Goal: Transaction & Acquisition: Purchase product/service

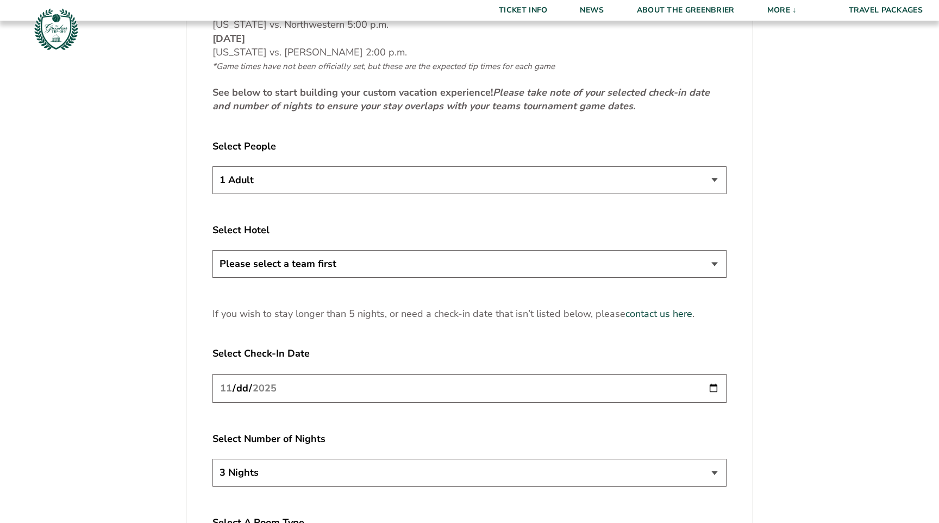
scroll to position [676, 0]
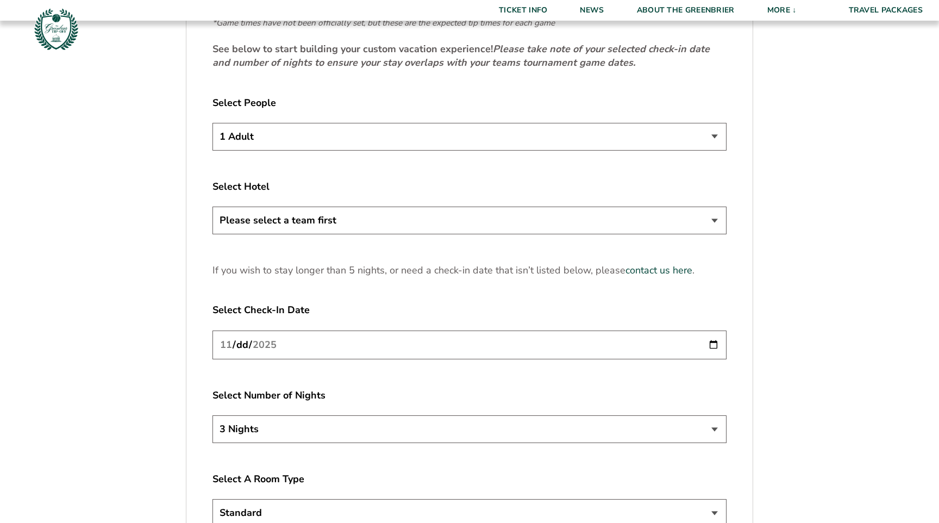
click at [521, 131] on select "1 Adult 2 Adults 3 Adults 4 Adults 2 Adults + 1 Child 2 Adults + 2 Children 2 A…" at bounding box center [469, 137] width 514 height 28
select select "2 Adults"
click at [212, 123] on select "1 Adult 2 Adults 3 Adults 4 Adults 2 Adults + 1 Child 2 Adults + 2 Children 2 A…" at bounding box center [469, 137] width 514 height 28
click at [502, 214] on select "Please select a team first" at bounding box center [469, 221] width 514 height 28
click at [212, 207] on select "Please select a team first" at bounding box center [469, 221] width 514 height 28
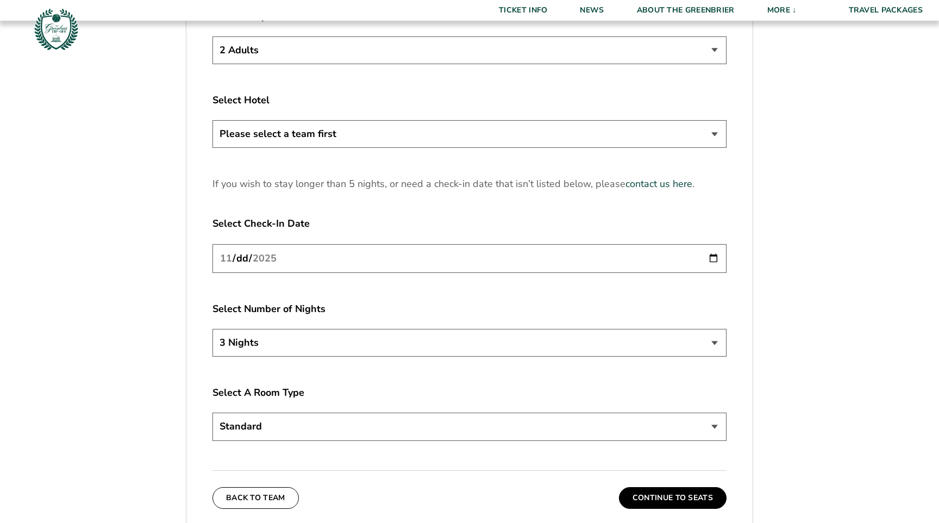
scroll to position [755, 0]
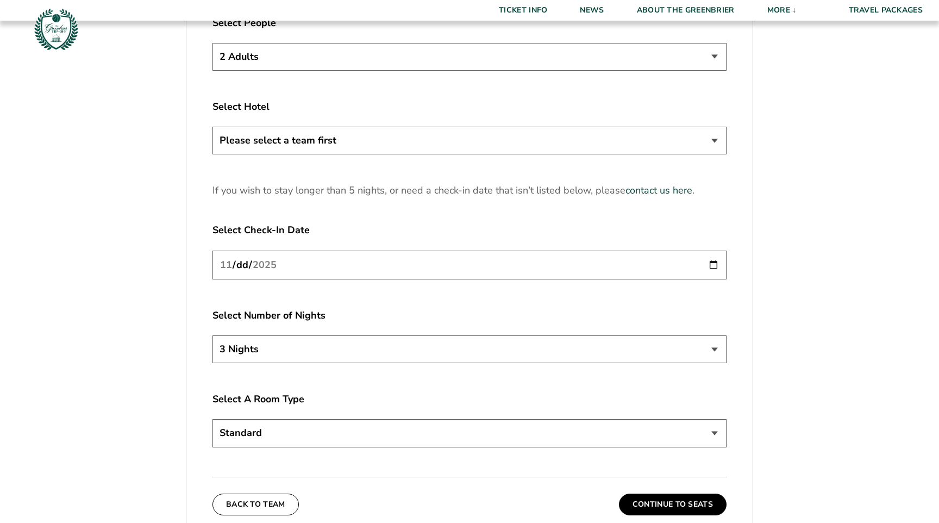
click at [498, 262] on input "[DATE]" at bounding box center [469, 265] width 514 height 29
click at [708, 262] on input "[DATE]" at bounding box center [469, 265] width 514 height 29
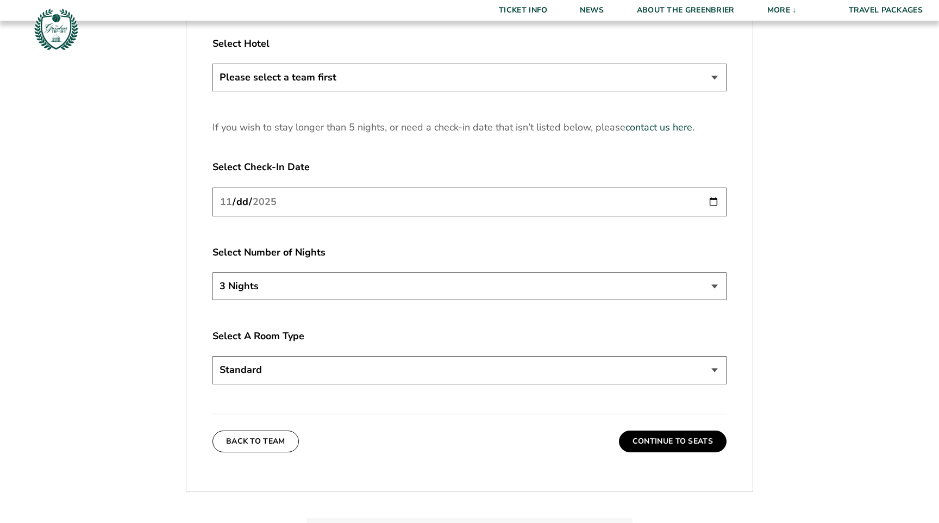
scroll to position [877, 0]
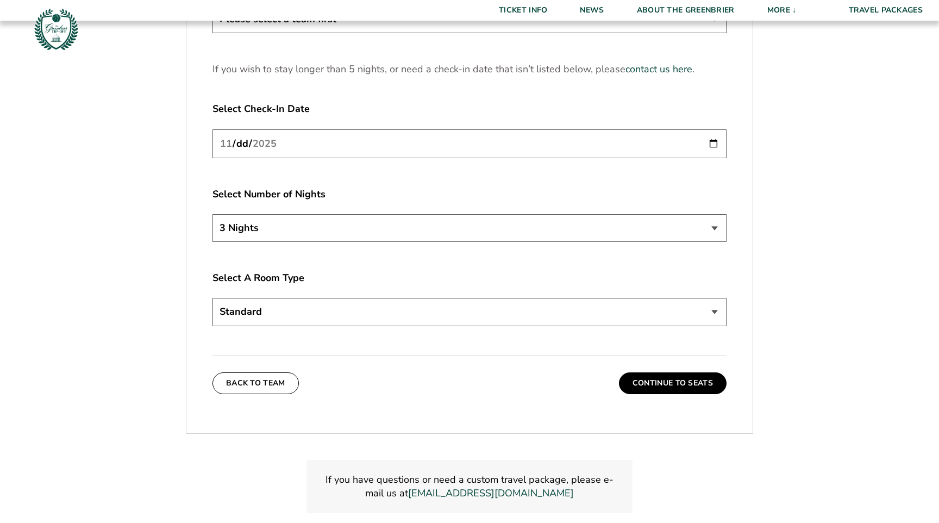
click at [445, 309] on select "Standard" at bounding box center [469, 312] width 514 height 28
click at [212, 298] on select "Standard" at bounding box center [469, 312] width 514 height 28
click at [451, 313] on select "Standard" at bounding box center [469, 312] width 514 height 28
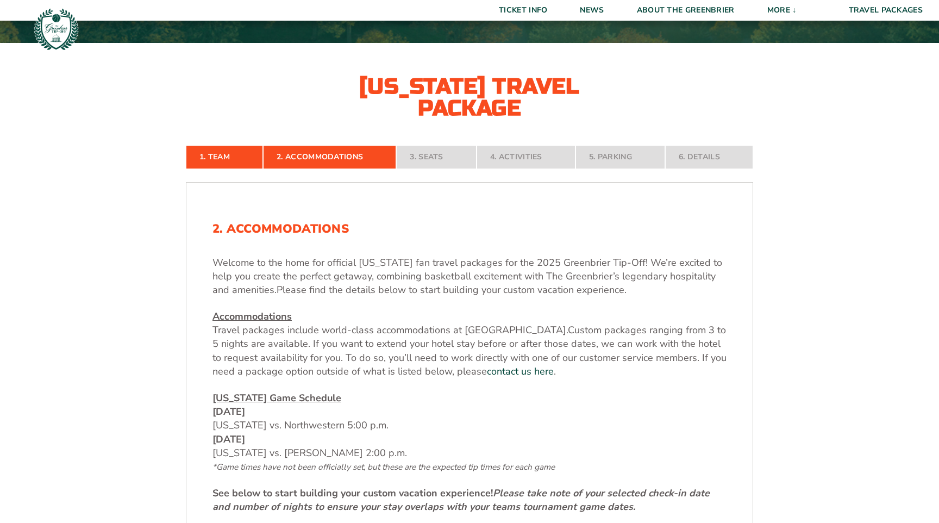
scroll to position [217, 0]
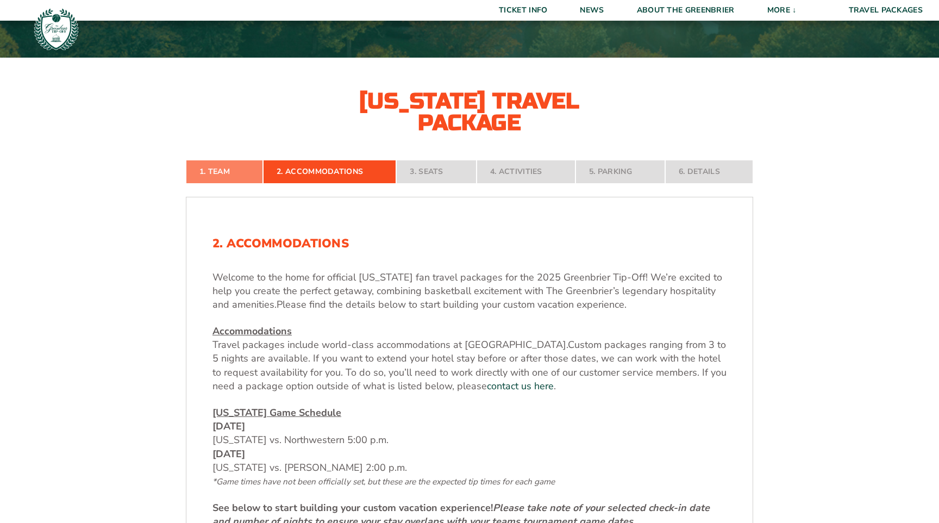
click at [216, 174] on link "1. Team" at bounding box center [224, 172] width 77 height 24
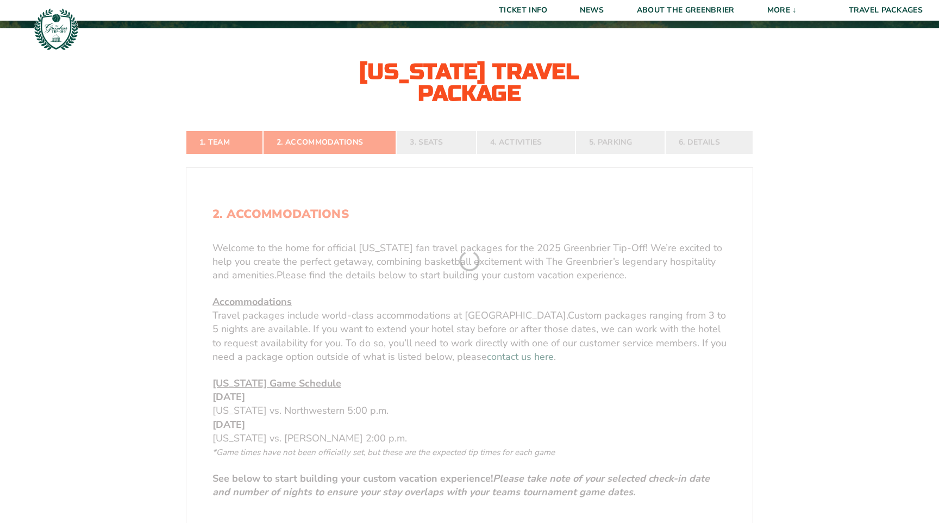
scroll to position [247, 0]
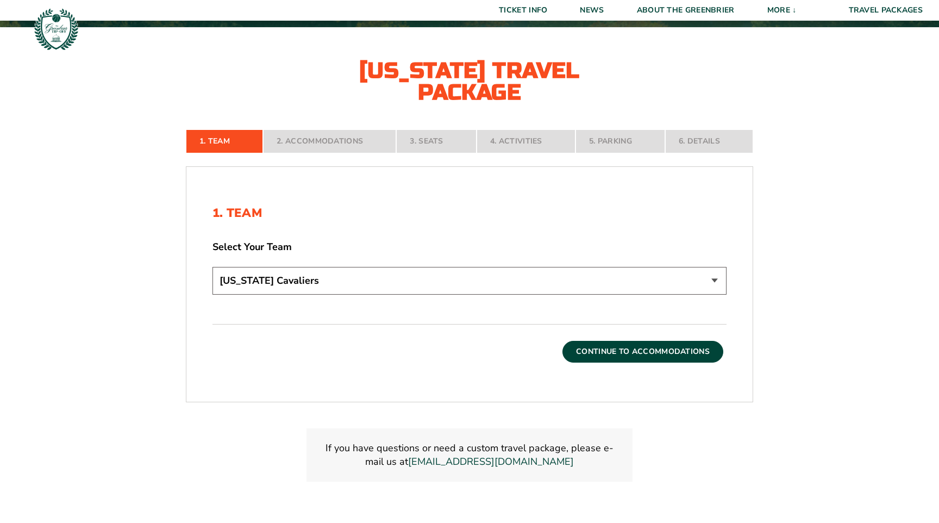
click at [613, 358] on button "Continue To Accommodations" at bounding box center [642, 352] width 161 height 22
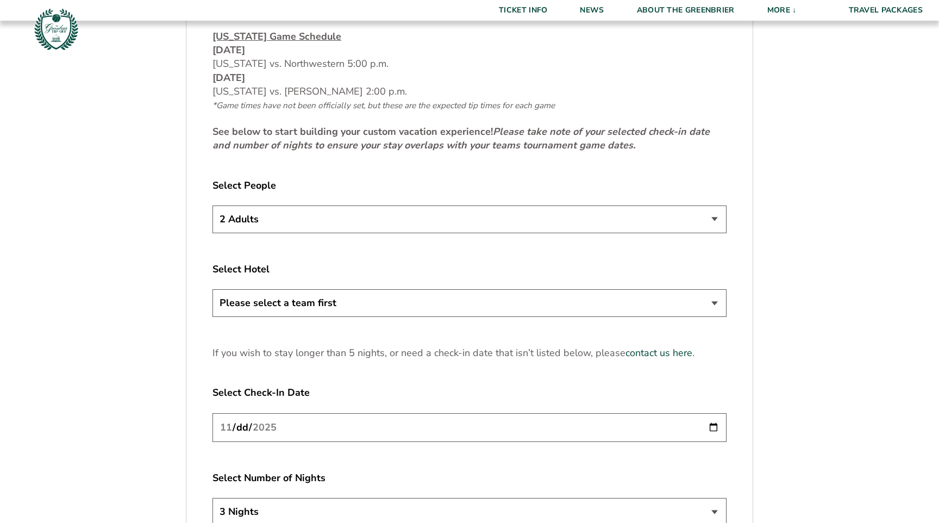
scroll to position [598, 0]
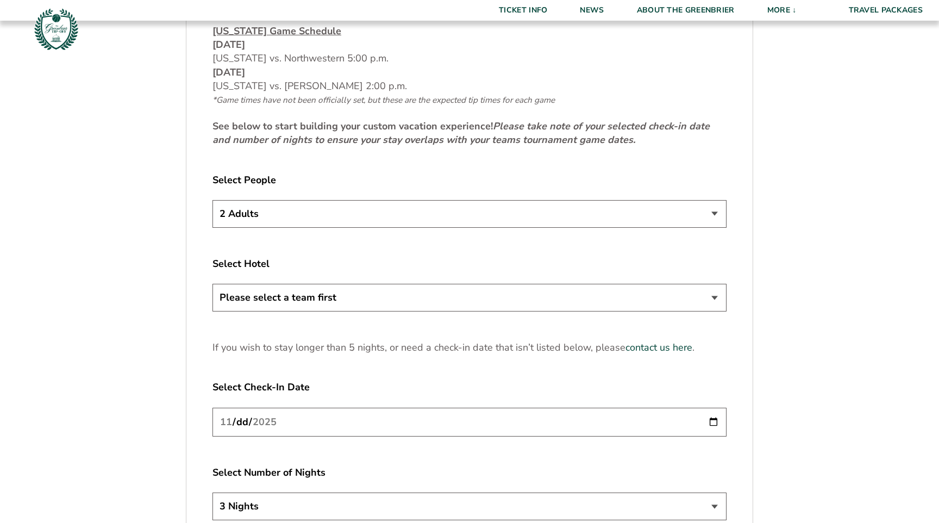
click at [484, 293] on select "Please select a team first" at bounding box center [469, 298] width 514 height 28
click at [212, 284] on select "Please select a team first" at bounding box center [469, 298] width 514 height 28
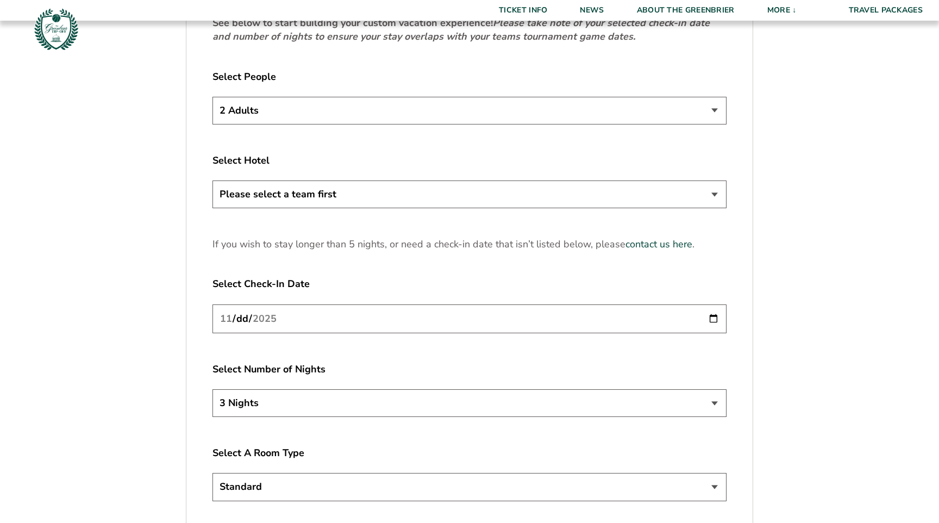
scroll to position [729, 0]
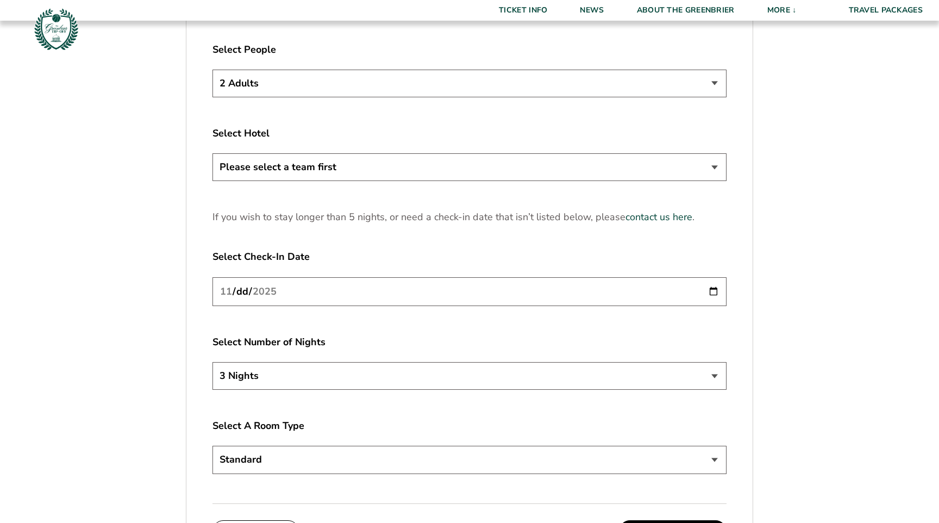
click at [717, 295] on input "2025-11-21" at bounding box center [469, 291] width 514 height 29
type input "[DATE]"
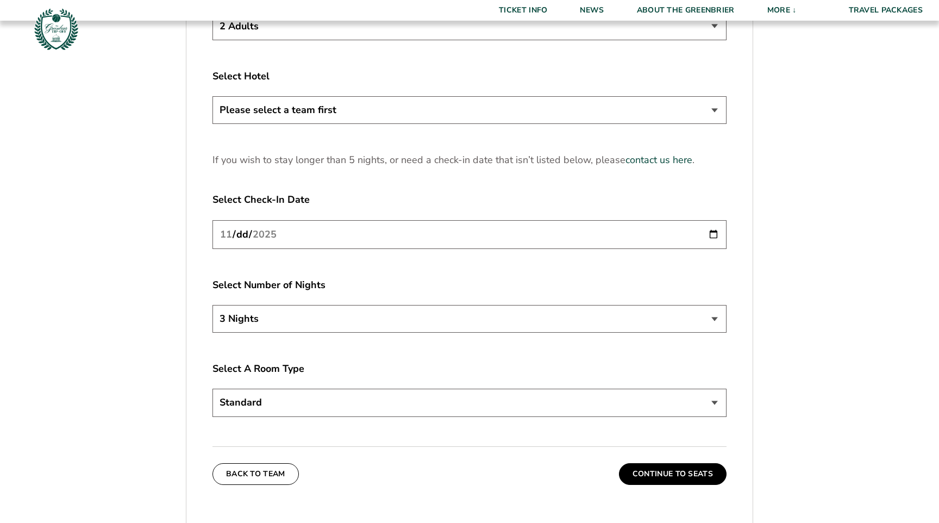
scroll to position [815, 0]
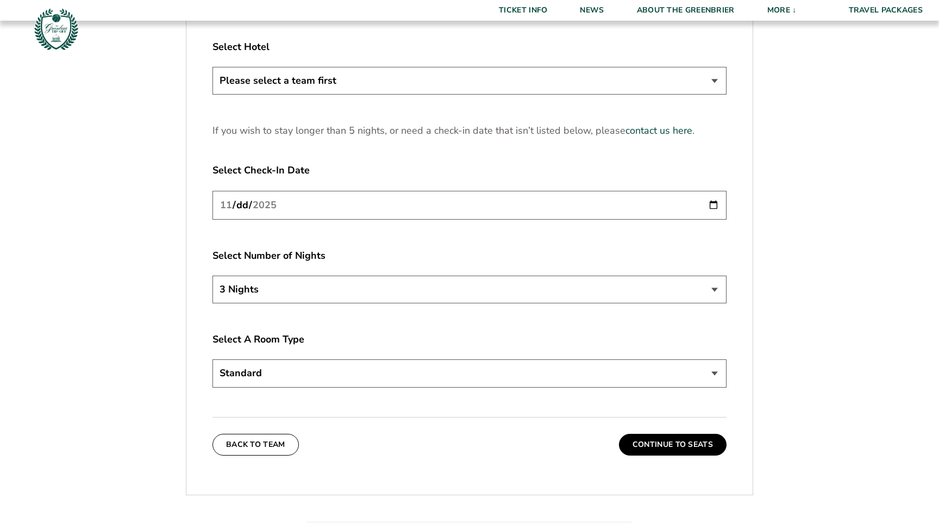
click at [362, 360] on select "Standard" at bounding box center [469, 373] width 514 height 28
click at [643, 443] on button "Continue To Seats" at bounding box center [673, 445] width 108 height 22
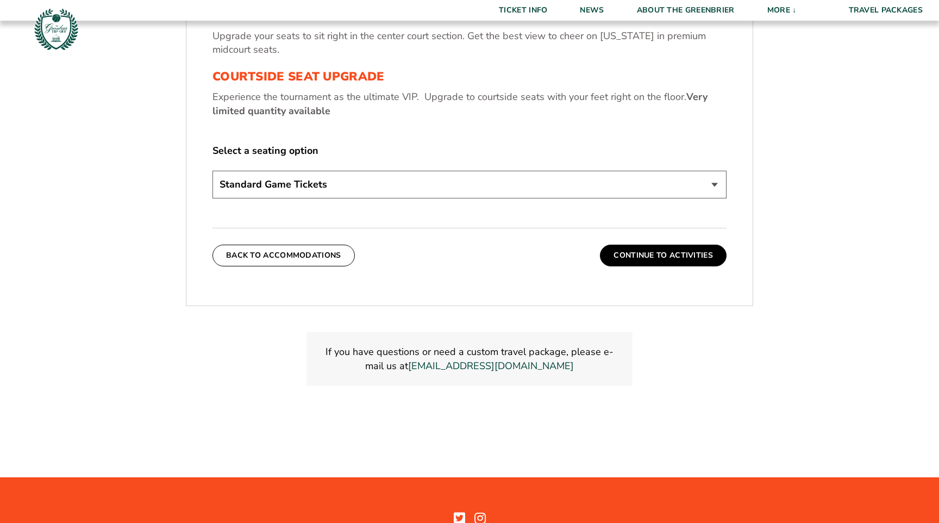
scroll to position [546, 0]
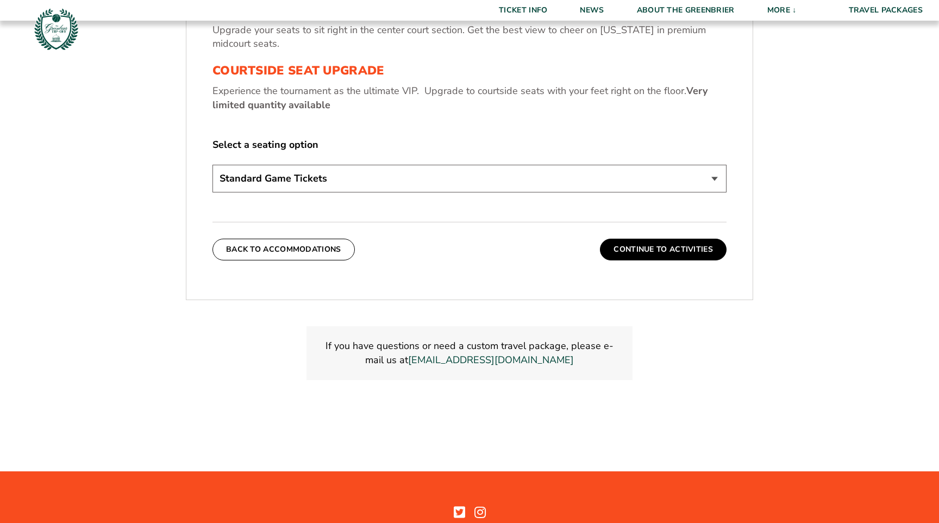
click at [565, 185] on select "Standard Game Tickets Midcourt Seat Upgrade (+$130 per person) Courtside Seat U…" at bounding box center [469, 179] width 514 height 28
select select "Midcourt Seat Upgrade"
click at [212, 165] on select "Standard Game Tickets Midcourt Seat Upgrade (+$130 per person) Courtside Seat U…" at bounding box center [469, 179] width 514 height 28
click at [628, 248] on button "Continue To Activities" at bounding box center [663, 250] width 127 height 22
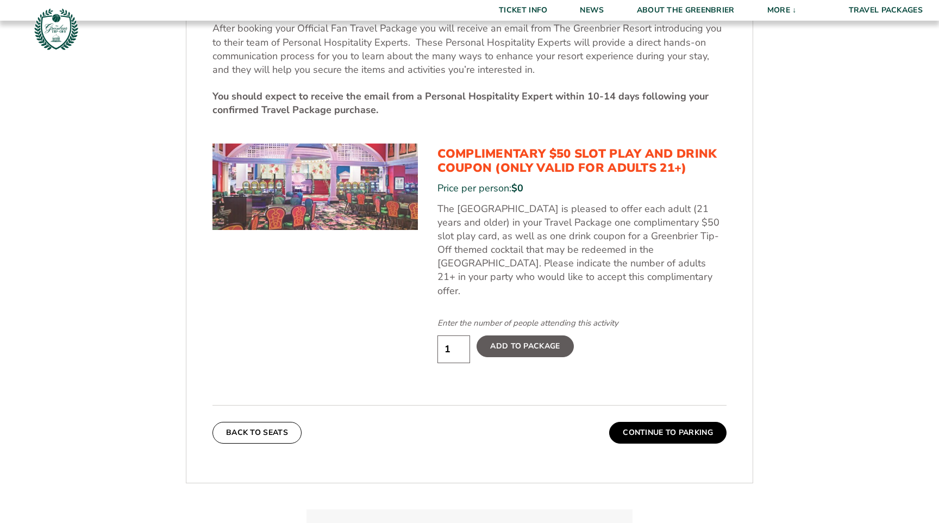
scroll to position [549, 0]
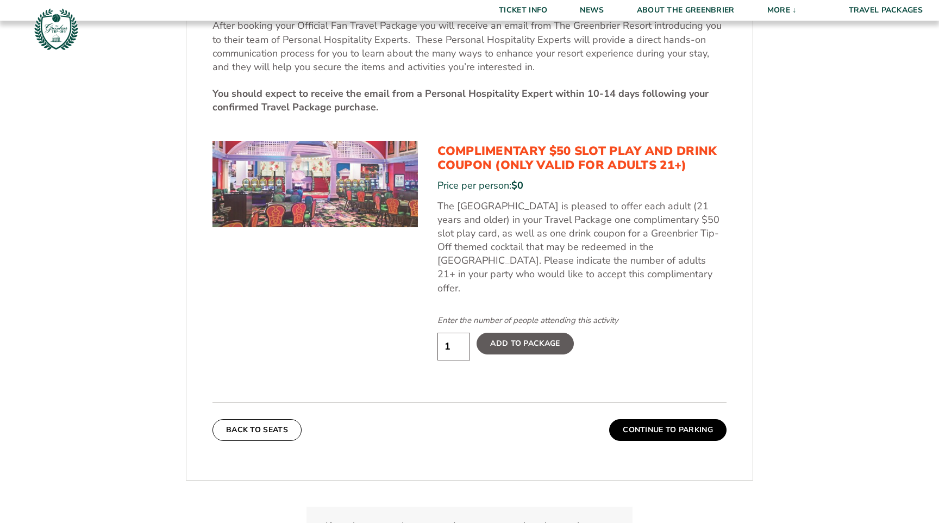
click at [548, 333] on label "Add To Package" at bounding box center [525, 344] width 97 height 22
click at [0, 0] on input "Add To Package" at bounding box center [0, 0] width 0 height 0
drag, startPoint x: 458, startPoint y: 329, endPoint x: 451, endPoint y: 329, distance: 7.1
type input "2"
click at [452, 333] on input "2" at bounding box center [453, 347] width 33 height 28
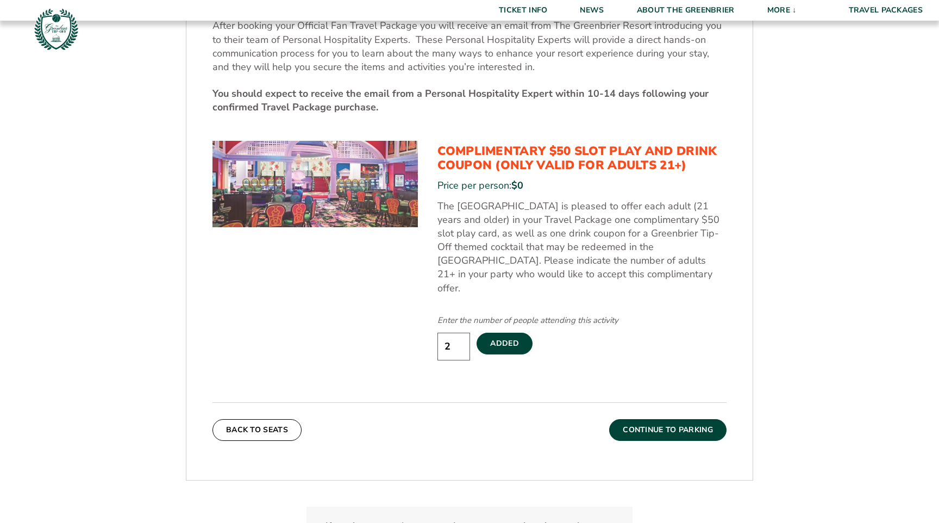
click at [660, 419] on button "Continue To Parking" at bounding box center [667, 430] width 117 height 22
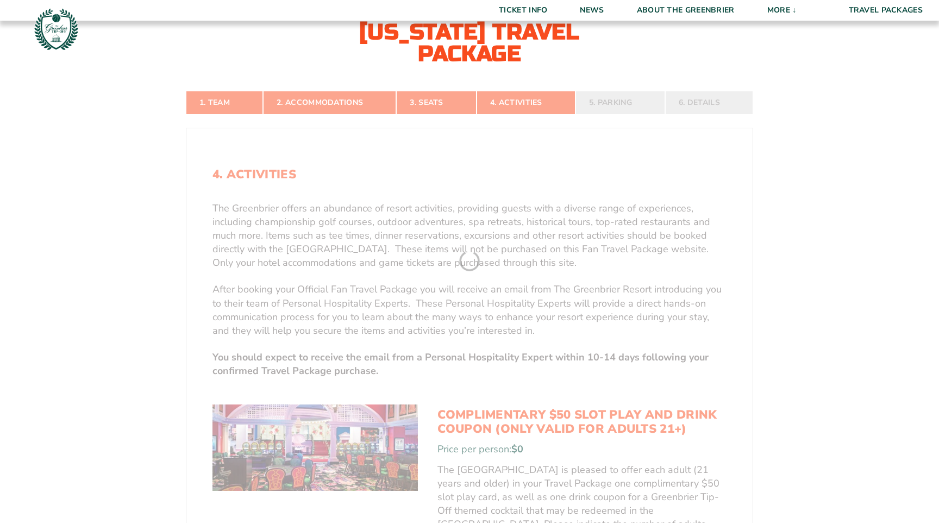
scroll to position [247, 0]
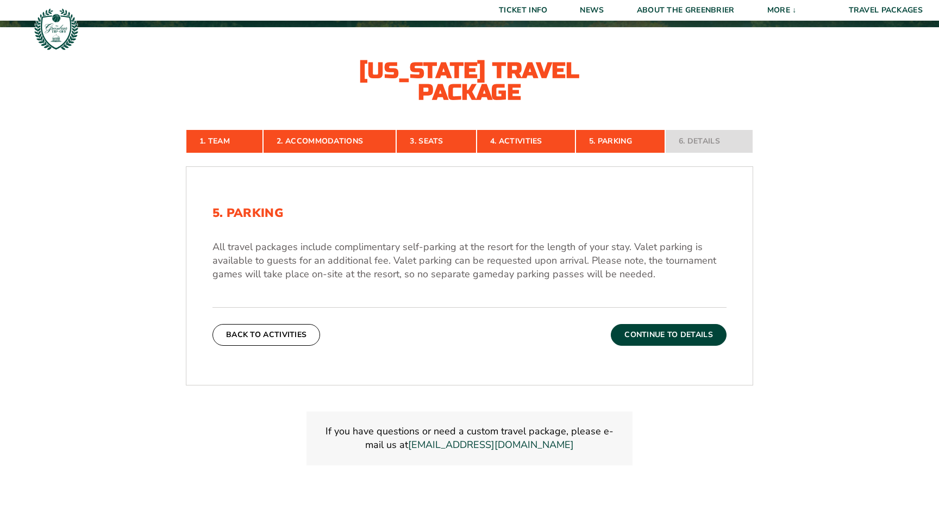
click at [644, 342] on button "Continue To Details" at bounding box center [669, 335] width 116 height 22
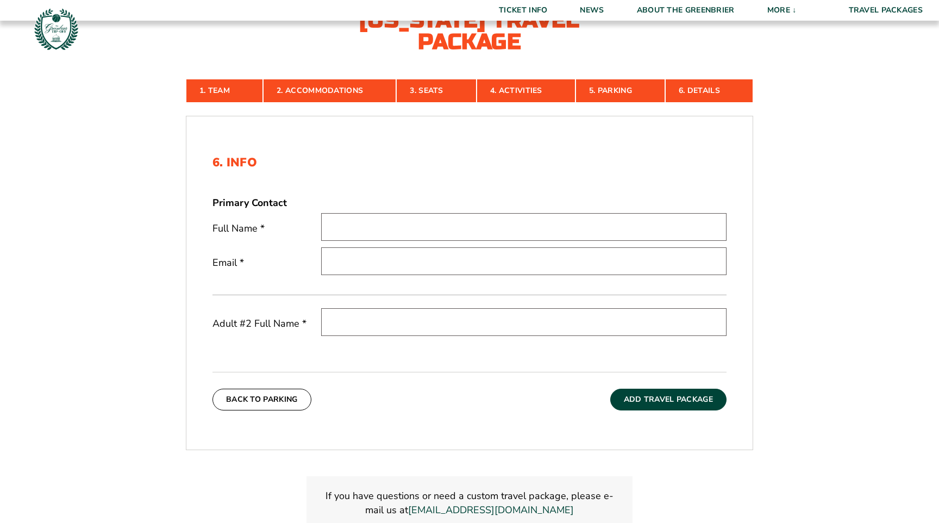
scroll to position [279, 0]
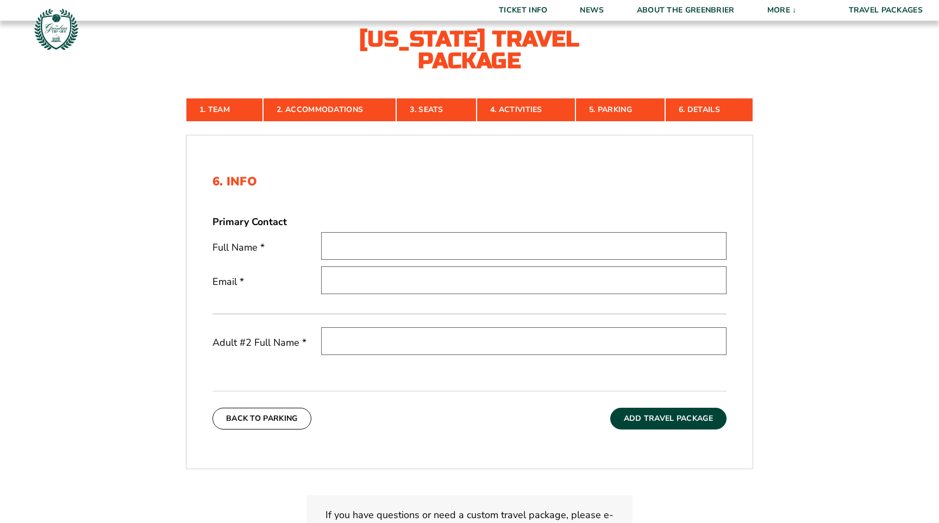
click at [504, 242] on input "text" at bounding box center [523, 246] width 405 height 28
type input "Joshua Mines"
type input "joshua.mines@gmail.com"
click at [479, 359] on div "Adult #2 Full Name *" at bounding box center [469, 350] width 514 height 47
click at [479, 337] on input "text" at bounding box center [523, 341] width 405 height 28
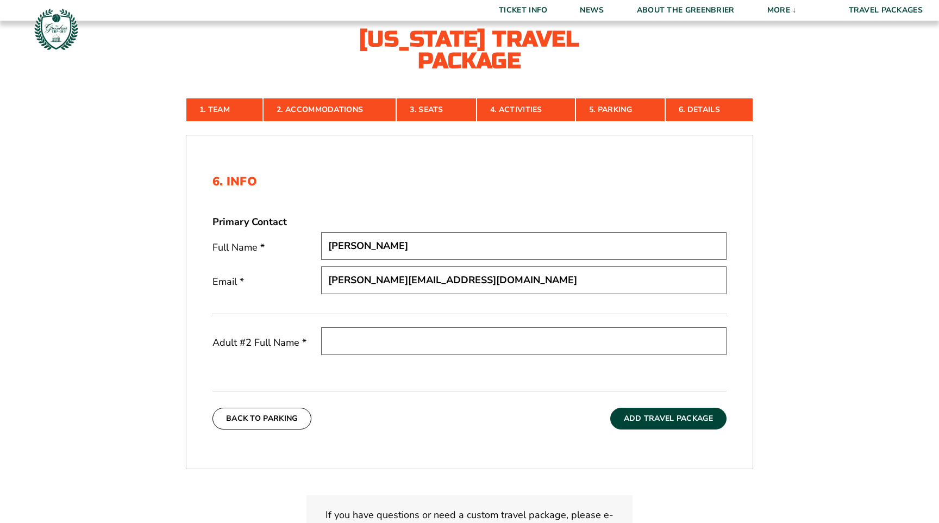
type input "t"
type input "Tia Mines"
click at [633, 411] on button "Add Travel Package" at bounding box center [668, 419] width 116 height 22
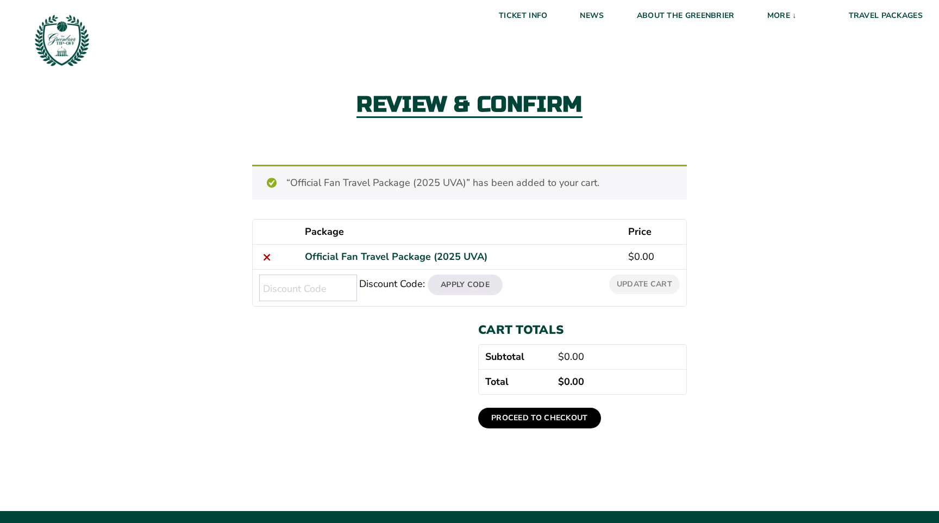
click at [547, 414] on link "Proceed to checkout" at bounding box center [539, 418] width 123 height 21
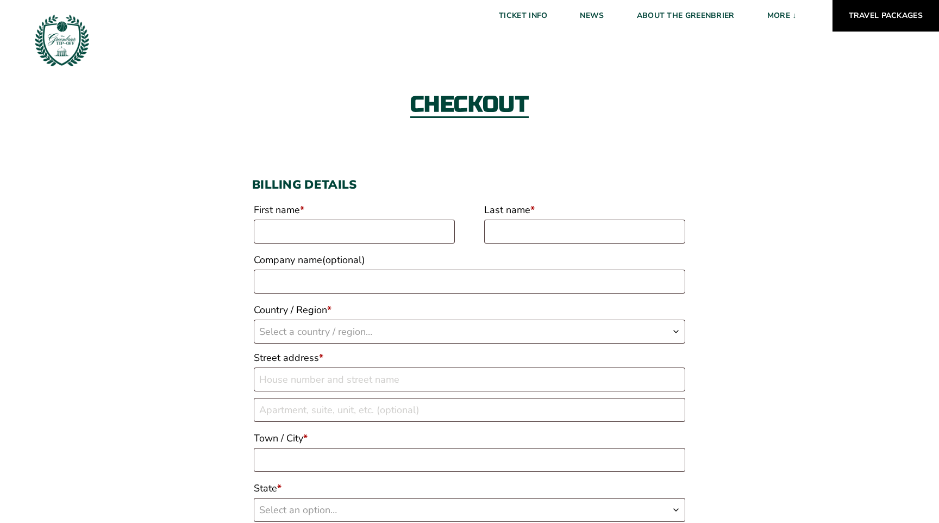
click at [897, 20] on link "Travel Packages" at bounding box center [886, 16] width 107 height 32
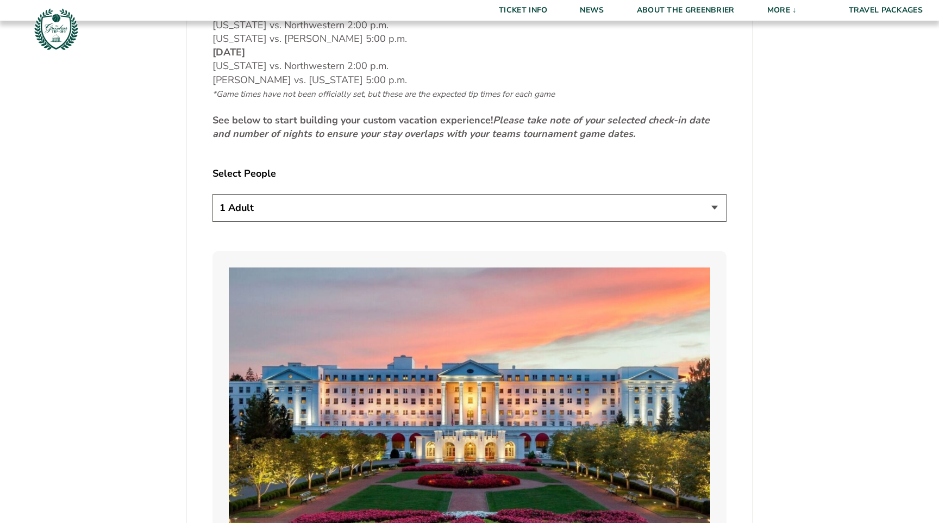
scroll to position [445, 0]
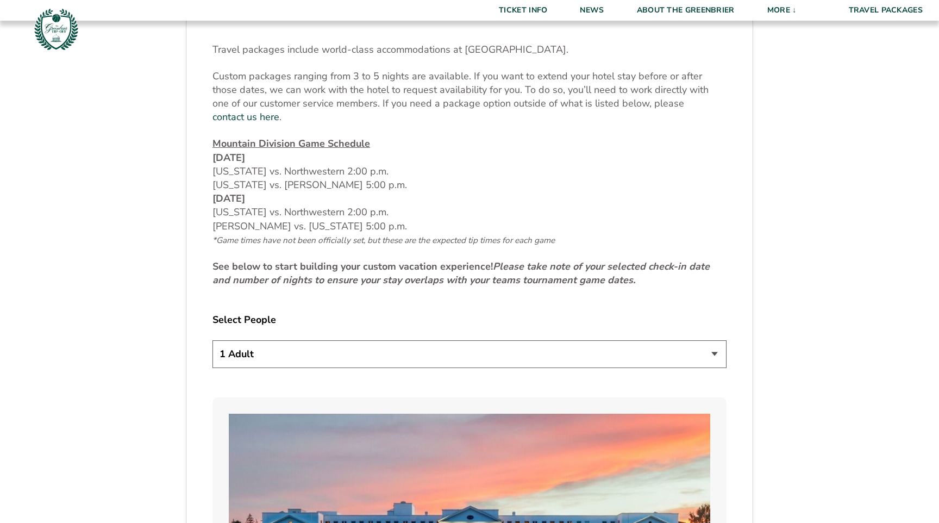
click at [388, 340] on select "1 Adult 2 Adults 3 Adults 4 Adults 2 Adults + 1 Child 2 Adults + 2 Children 2 A…" at bounding box center [469, 354] width 514 height 28
select select "2 Adults"
click at [212, 340] on select "1 Adult 2 Adults 3 Adults 4 Adults 2 Adults + 1 Child 2 Adults + 2 Children 2 A…" at bounding box center [469, 354] width 514 height 28
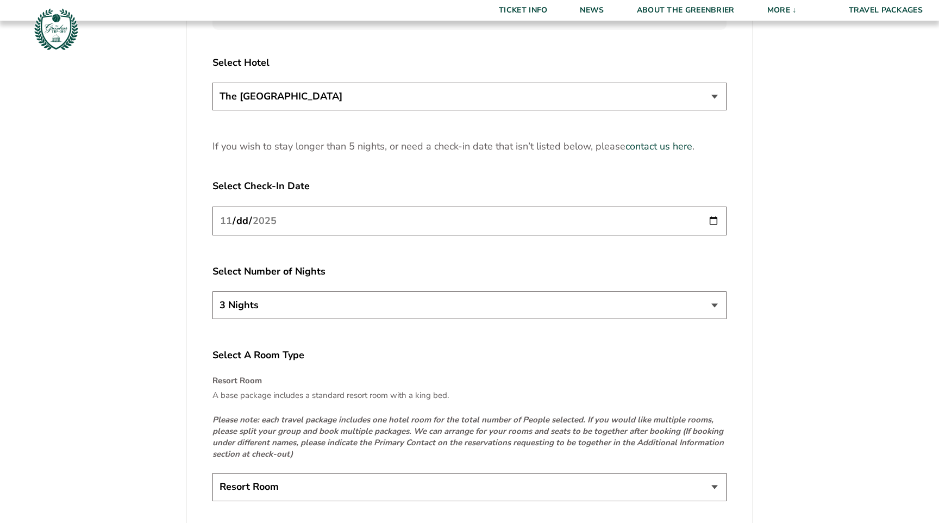
scroll to position [1458, 0]
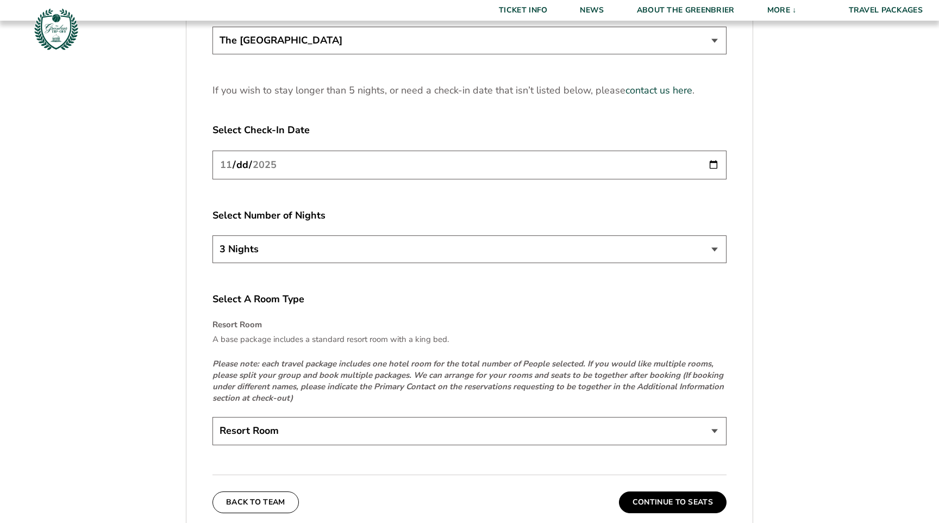
click at [713, 151] on input "2025-11-20" at bounding box center [469, 165] width 514 height 29
type input "2025-11-21"
click at [407, 420] on select "Resort Room" at bounding box center [469, 431] width 514 height 28
click at [212, 417] on select "Resort Room" at bounding box center [469, 431] width 514 height 28
click at [425, 382] on p "Please note: each travel package includes one hotel room for the total number o…" at bounding box center [469, 381] width 514 height 46
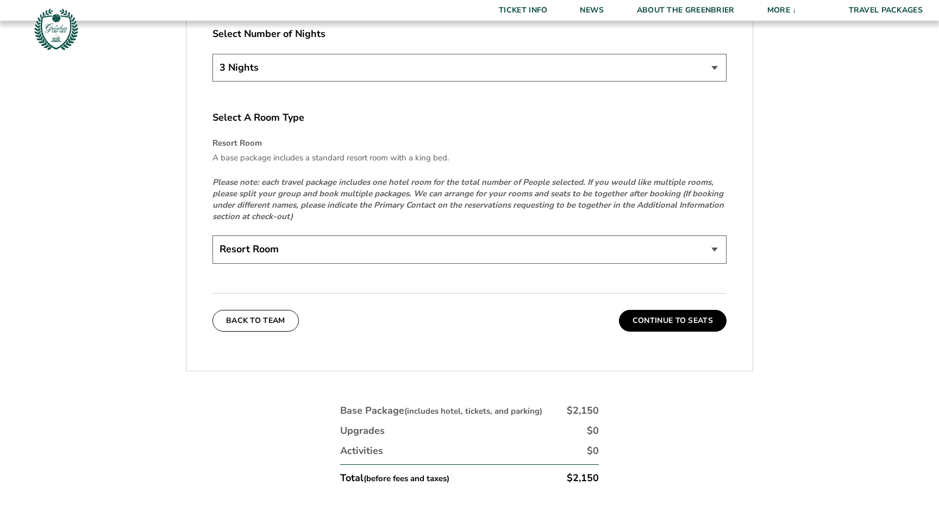
scroll to position [1642, 0]
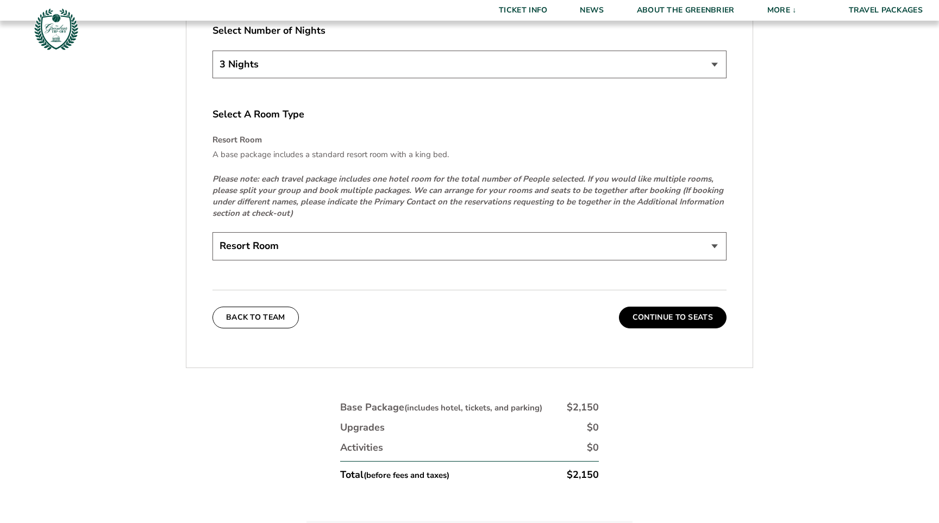
click at [346, 238] on select "Resort Room" at bounding box center [469, 246] width 514 height 28
click at [637, 312] on button "Continue To Seats" at bounding box center [673, 318] width 108 height 22
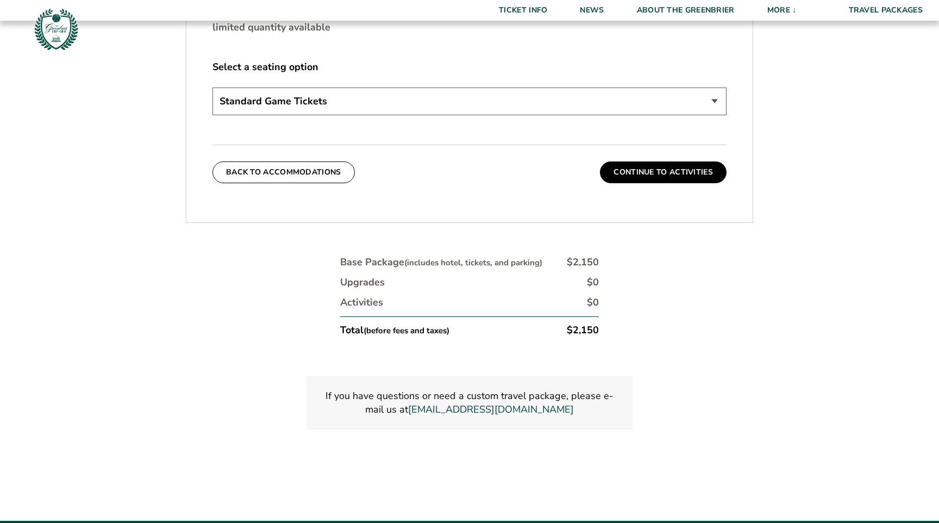
scroll to position [601, 0]
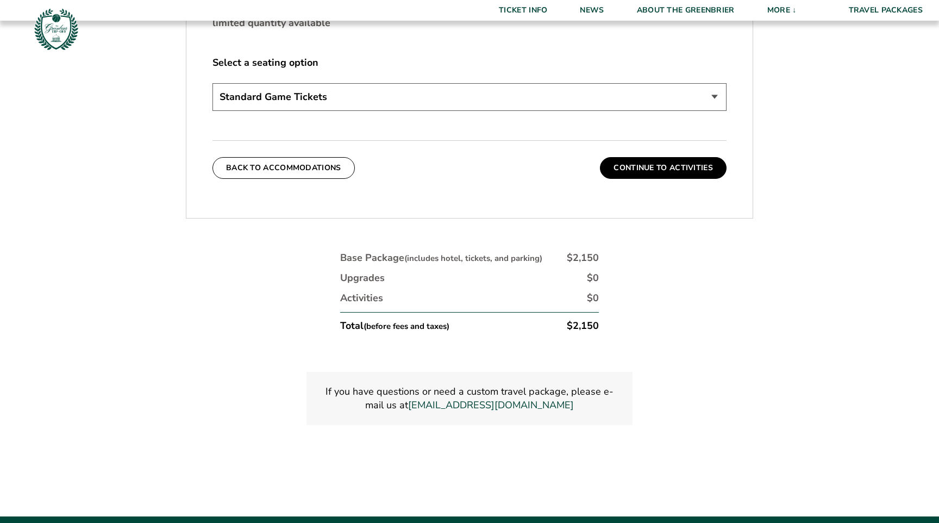
click at [499, 85] on select "Standard Game Tickets Midcourt Seat Upgrade (+$130 per person) Courtside Seat U…" at bounding box center [469, 97] width 514 height 28
select select "Midcourt Seat Upgrade"
click at [212, 83] on select "Standard Game Tickets Midcourt Seat Upgrade (+$130 per person) Courtside Seat U…" at bounding box center [469, 97] width 514 height 28
click at [645, 166] on button "Continue To Activities" at bounding box center [663, 168] width 127 height 22
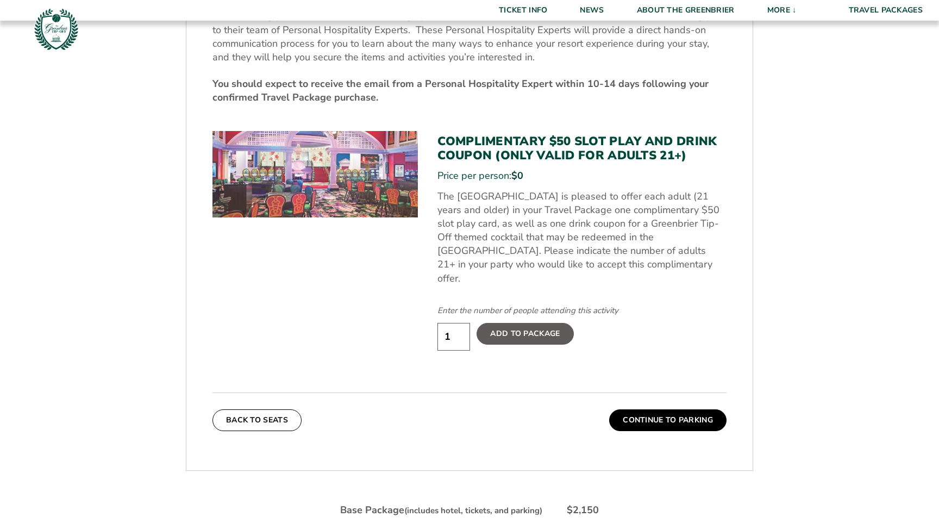
scroll to position [572, 0]
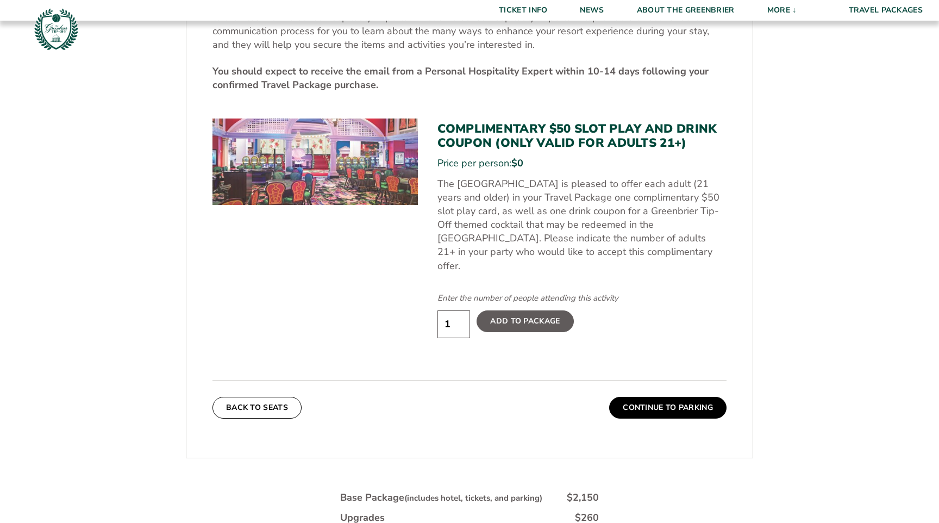
click at [464, 311] on input "1" at bounding box center [453, 324] width 33 height 28
click at [463, 310] on input "1" at bounding box center [453, 324] width 33 height 28
click at [462, 310] on input "2" at bounding box center [453, 324] width 33 height 28
click at [462, 310] on input "3" at bounding box center [453, 324] width 33 height 28
click at [462, 310] on input "4" at bounding box center [453, 324] width 33 height 28
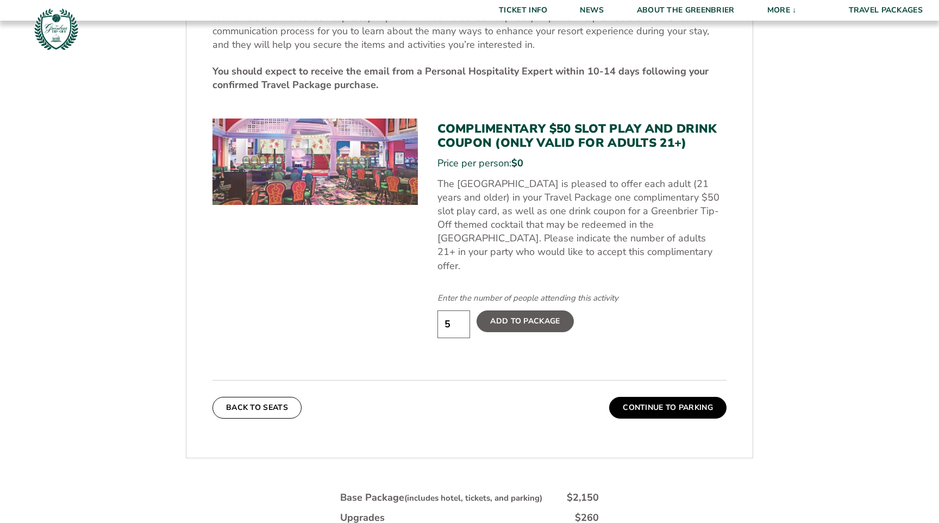
click at [462, 310] on input "5" at bounding box center [453, 324] width 33 height 28
click at [462, 310] on input "6" at bounding box center [453, 324] width 33 height 28
click at [459, 322] on input "6" at bounding box center [453, 324] width 33 height 28
click at [459, 320] on input "6" at bounding box center [453, 324] width 33 height 28
click at [459, 317] on input "6" at bounding box center [453, 324] width 33 height 28
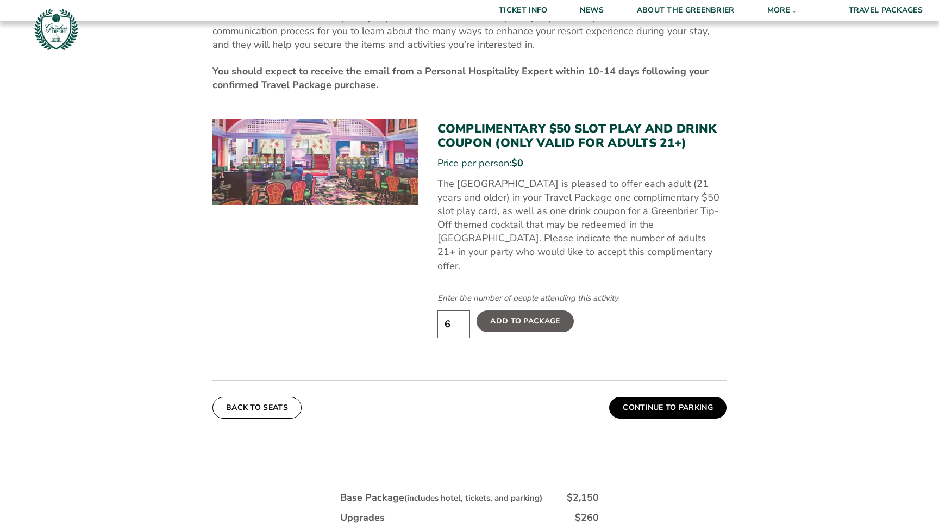
click at [459, 317] on input "6" at bounding box center [453, 324] width 33 height 28
click at [460, 315] on input "5" at bounding box center [453, 324] width 33 height 28
click at [460, 315] on input "4" at bounding box center [453, 324] width 33 height 28
click at [460, 315] on input "3" at bounding box center [453, 324] width 33 height 28
type input "2"
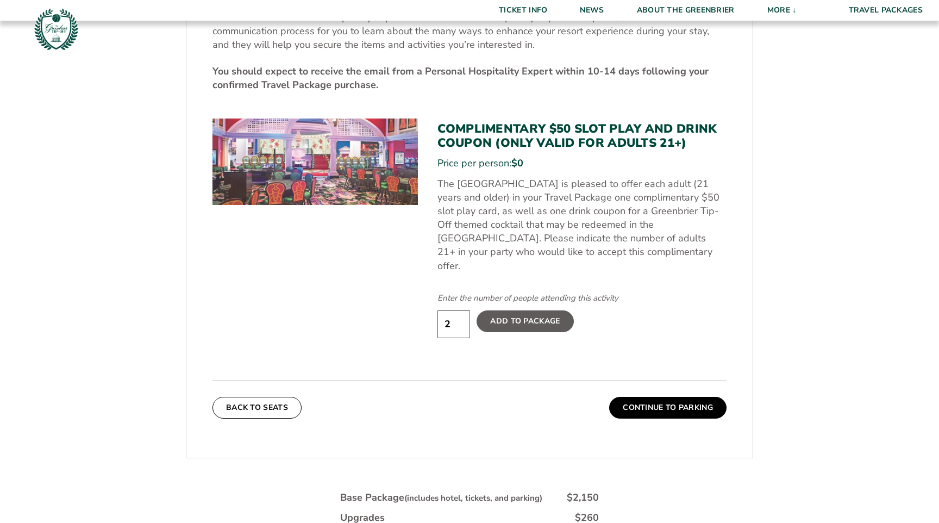
click at [460, 315] on input "2" at bounding box center [453, 324] width 33 height 28
click at [529, 315] on label "Add To Package" at bounding box center [525, 321] width 97 height 22
click at [0, 0] on input "Add To Package" at bounding box center [0, 0] width 0 height 0
click at [668, 397] on button "Continue To Parking" at bounding box center [667, 408] width 117 height 22
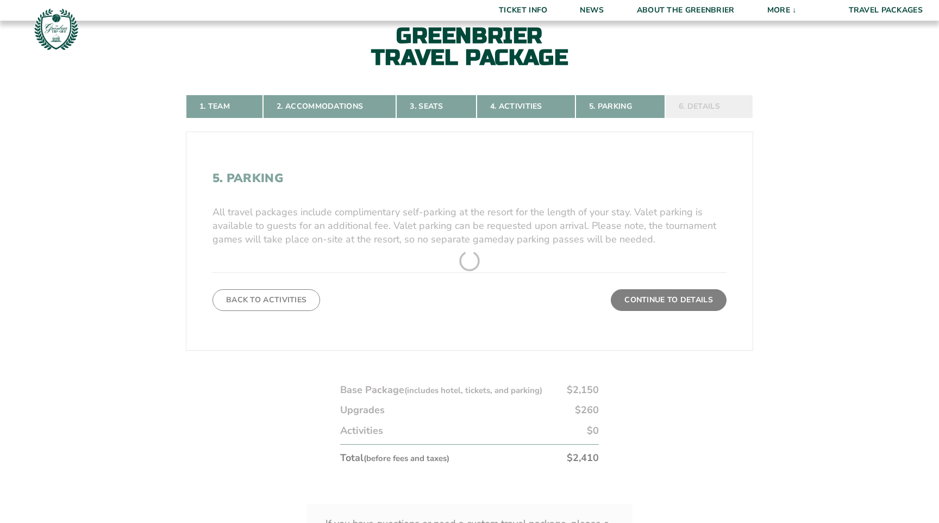
scroll to position [292, 0]
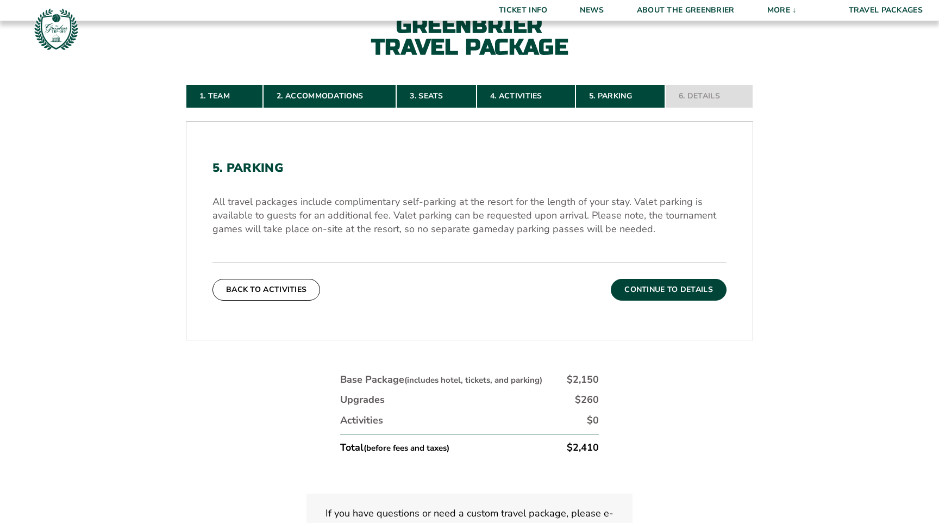
click at [636, 284] on button "Continue To Details" at bounding box center [669, 290] width 116 height 22
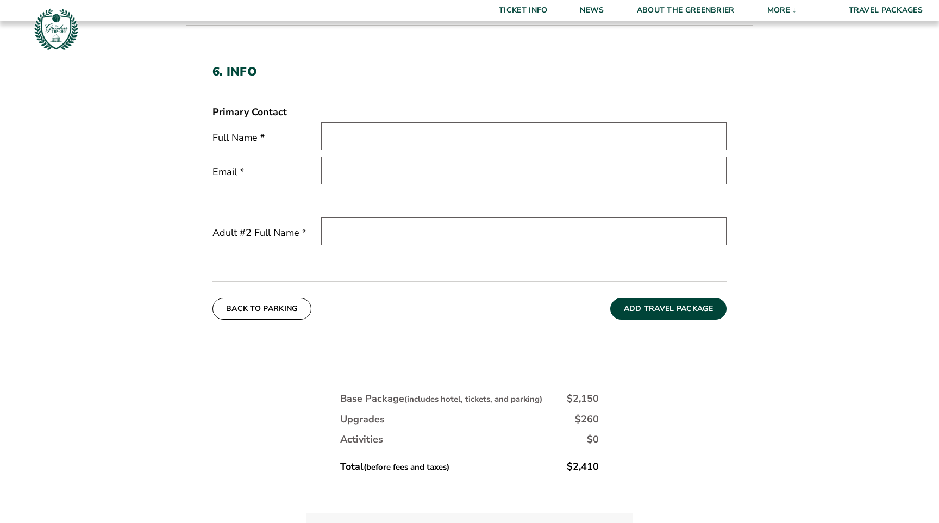
scroll to position [374, 0]
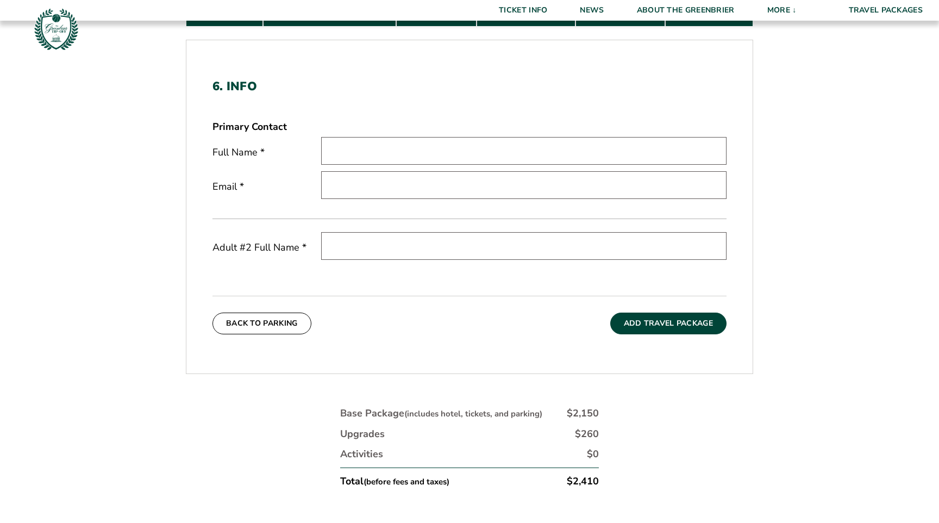
click at [579, 145] on input "text" at bounding box center [523, 151] width 405 height 28
type input "Joshua Mines"
type input "joshua.mines@gmail.com"
click at [471, 243] on input "text" at bounding box center [523, 246] width 405 height 28
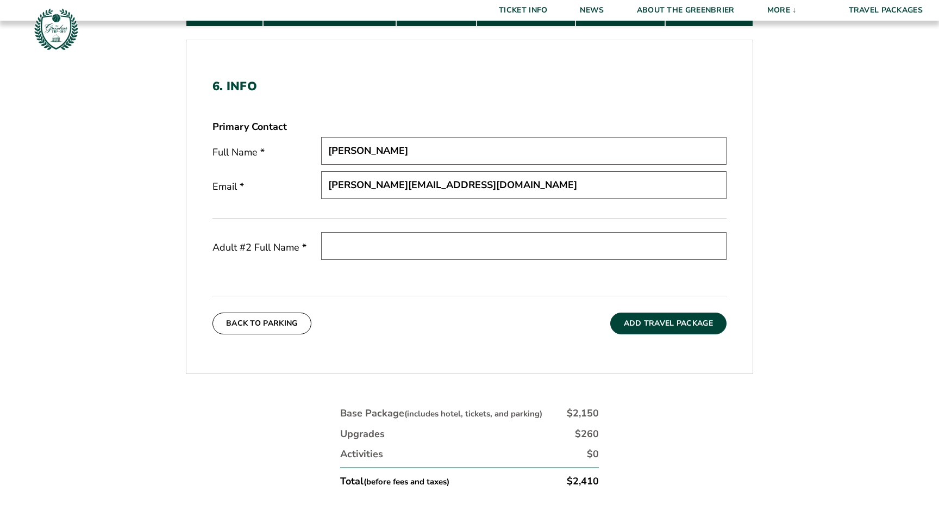
type input "Tia Mines"
click at [648, 311] on div "Back To Parking Add Travel Package" at bounding box center [469, 315] width 514 height 39
click at [648, 322] on button "Add Travel Package" at bounding box center [668, 323] width 116 height 22
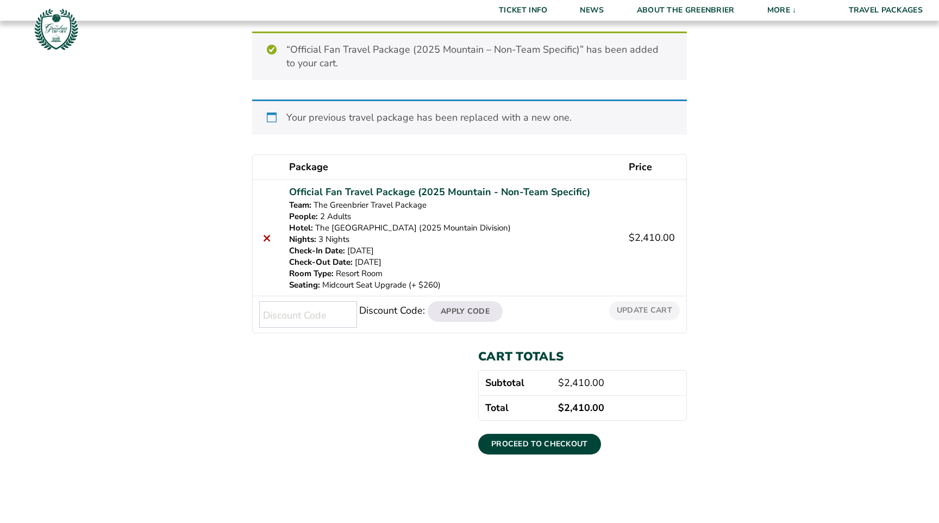
scroll to position [139, 0]
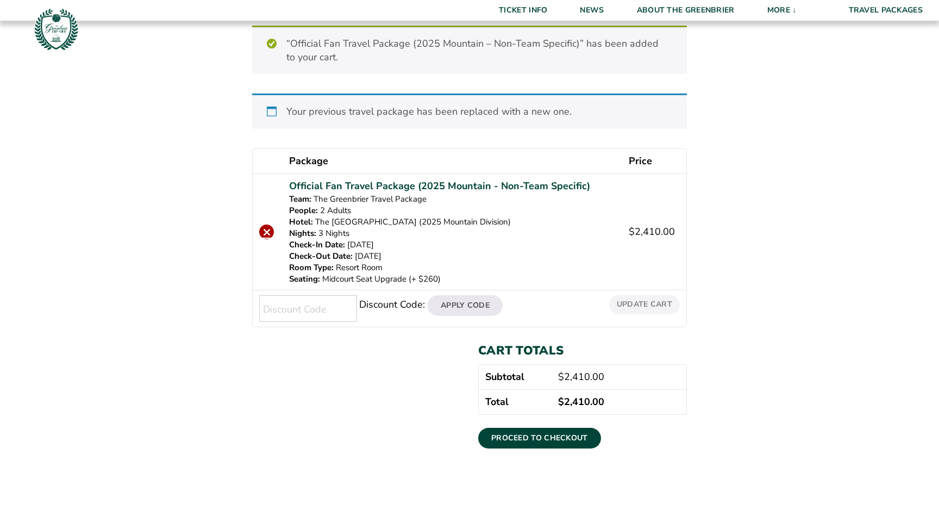
click at [264, 229] on link "×" at bounding box center [266, 231] width 15 height 15
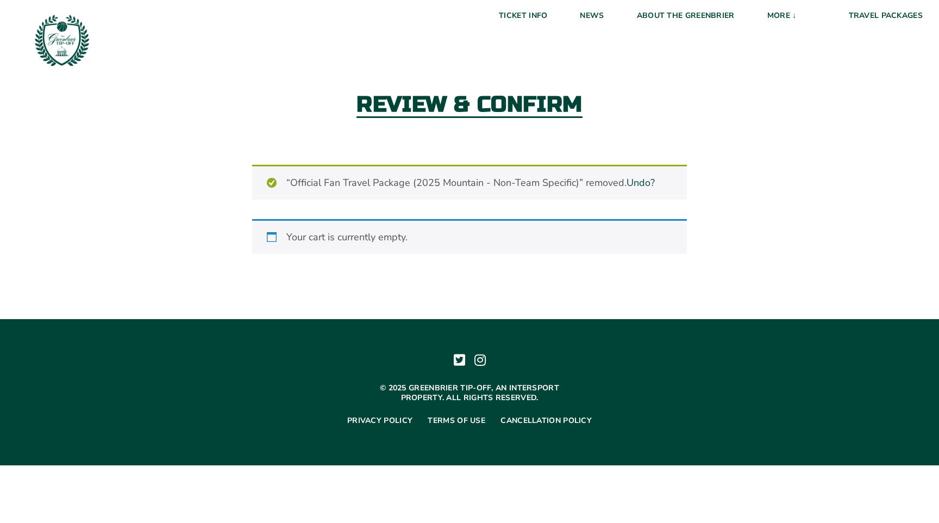
scroll to position [0, 0]
click at [863, 8] on link "Travel Packages" at bounding box center [886, 16] width 107 height 32
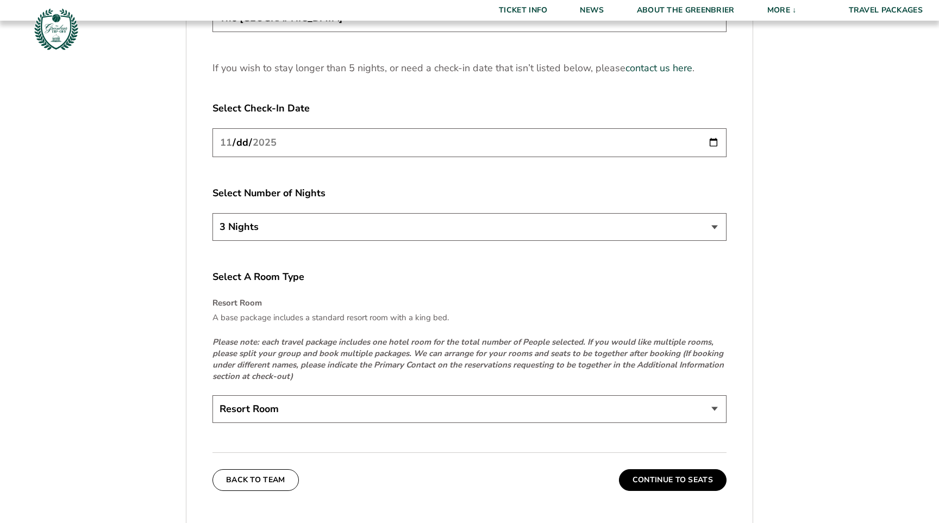
scroll to position [1520, 0]
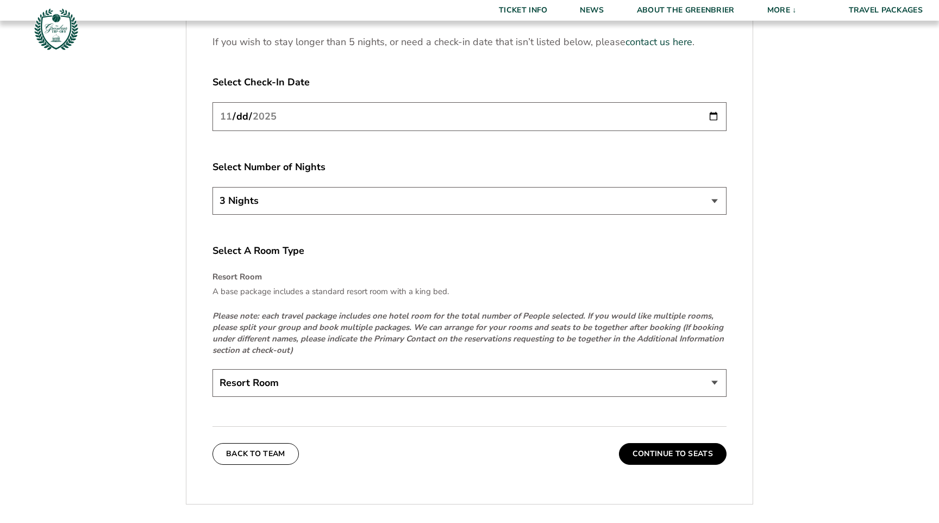
click at [491, 377] on select "Resort Room" at bounding box center [469, 383] width 514 height 28
click at [212, 369] on select "Resort Room" at bounding box center [469, 383] width 514 height 28
click at [425, 208] on select "3 Nights 4 Nights 5 Nights" at bounding box center [469, 201] width 514 height 28
select select "5 Nights"
click at [212, 187] on select "3 Nights 4 Nights 5 Nights" at bounding box center [469, 201] width 514 height 28
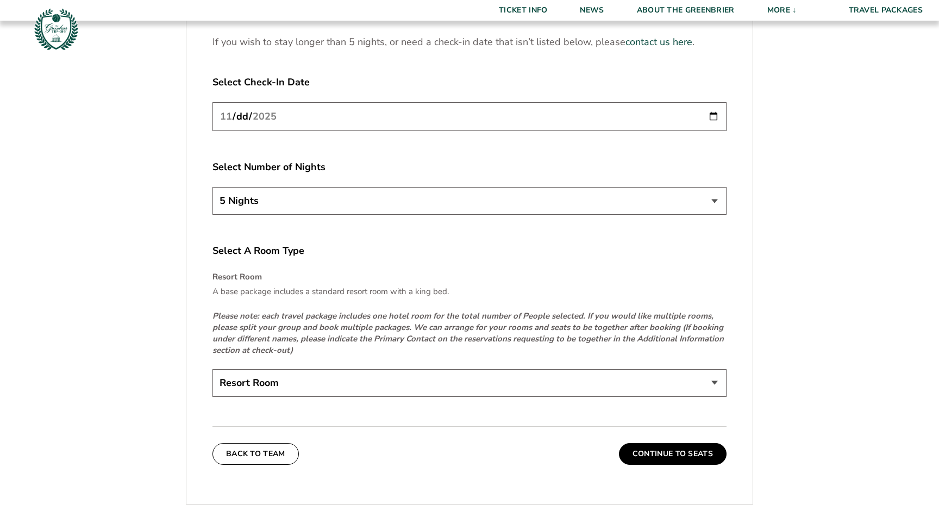
click at [433, 381] on select "Resort Room" at bounding box center [469, 383] width 514 height 28
click at [212, 369] on select "Resort Room" at bounding box center [469, 383] width 514 height 28
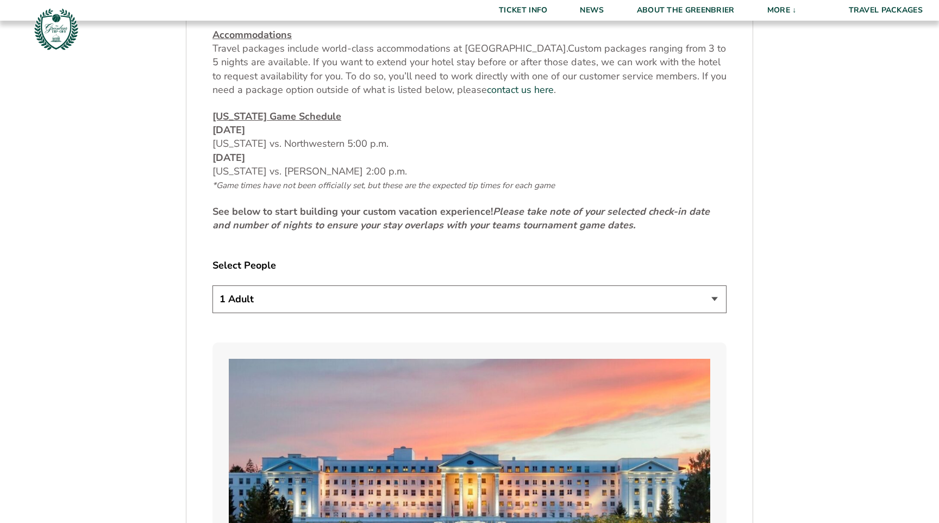
scroll to position [448, 0]
